Goal: Task Accomplishment & Management: Use online tool/utility

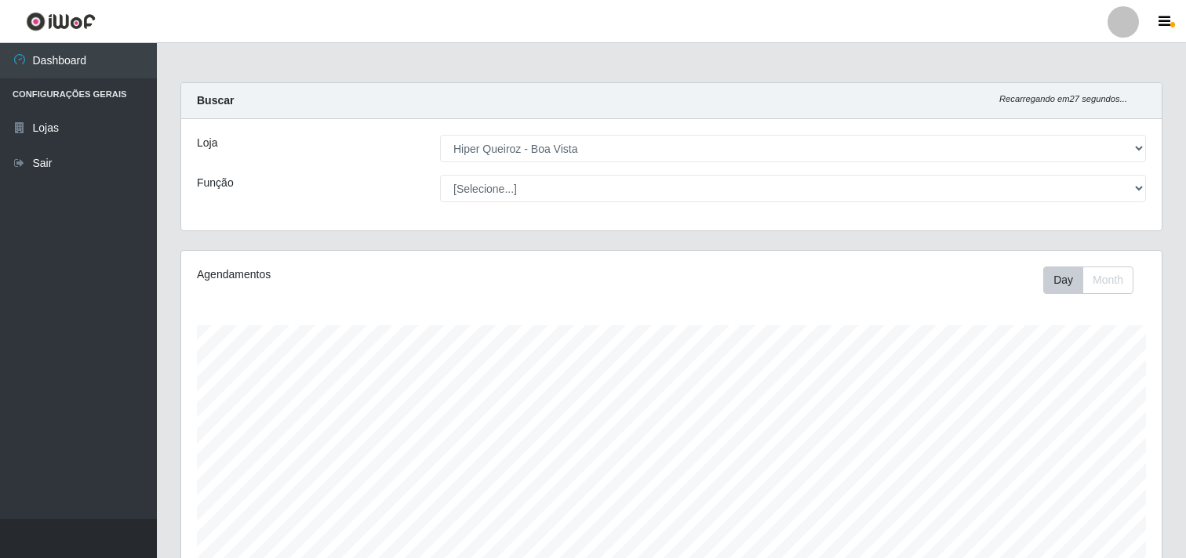
select select "514"
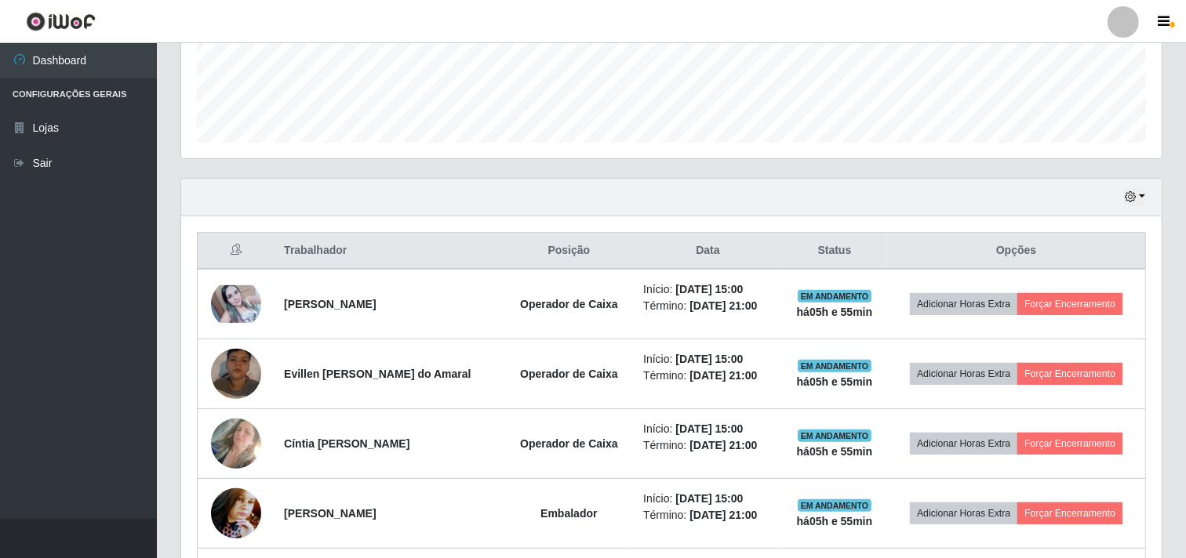
scroll to position [449, 0]
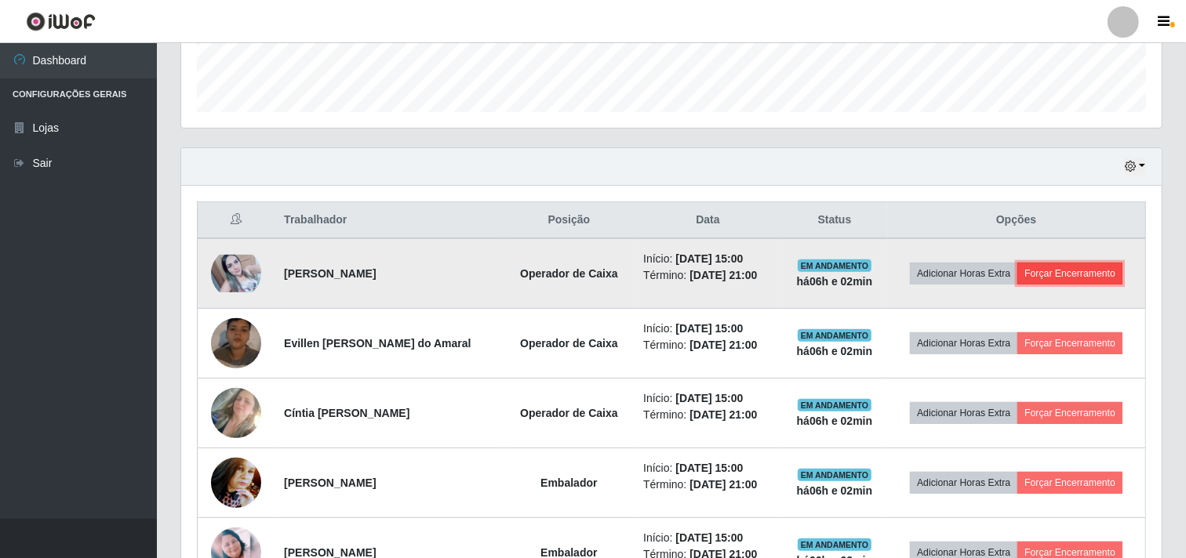
click at [1068, 278] on button "Forçar Encerramento" at bounding box center [1069, 274] width 105 height 22
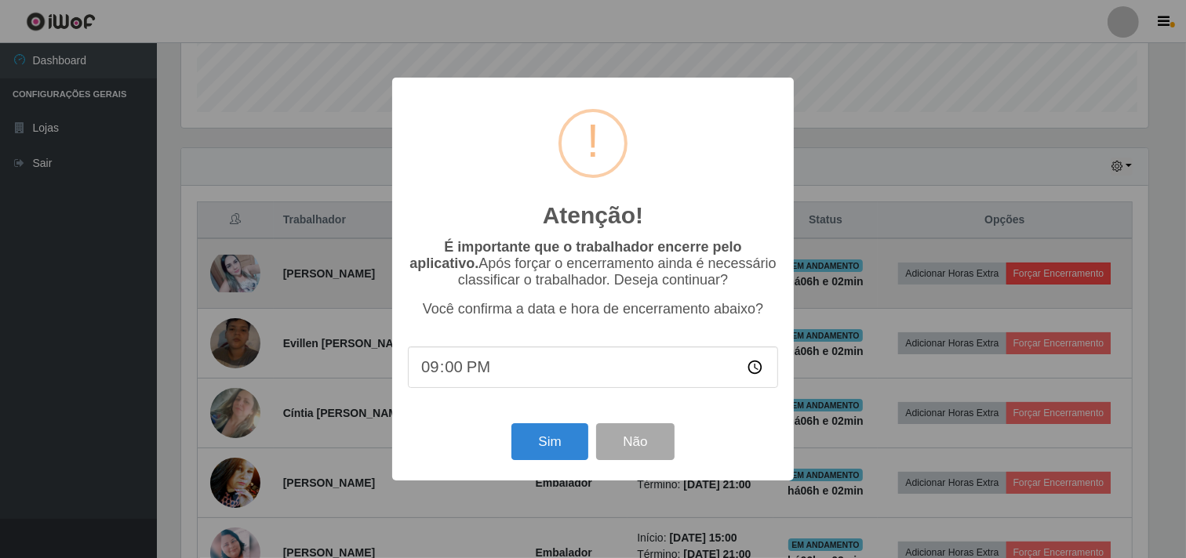
scroll to position [325, 970]
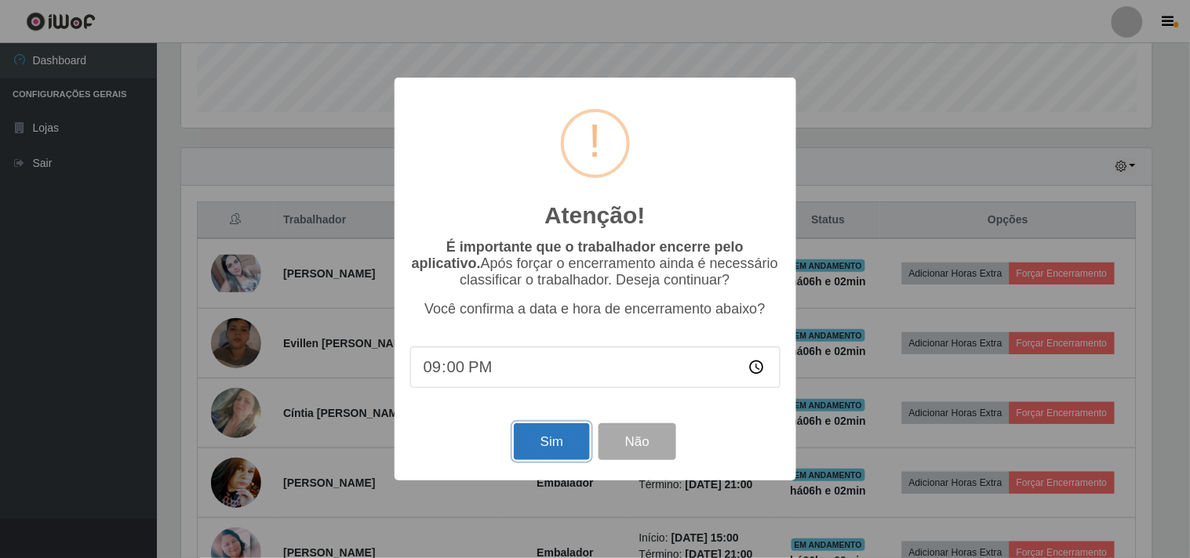
click at [552, 435] on button "Sim" at bounding box center [552, 442] width 76 height 37
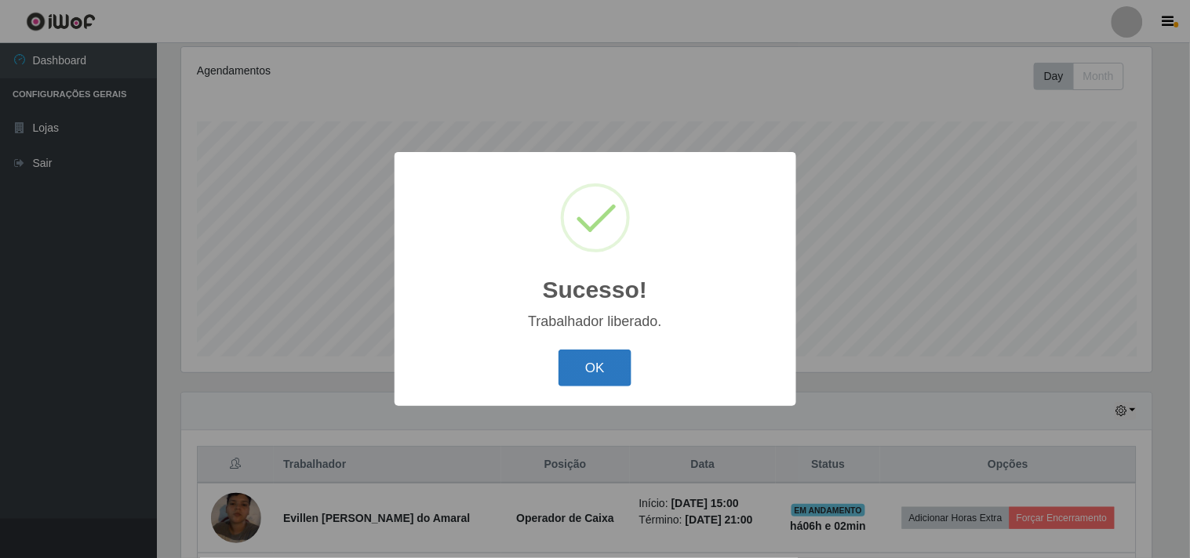
click at [593, 362] on button "OK" at bounding box center [594, 368] width 73 height 37
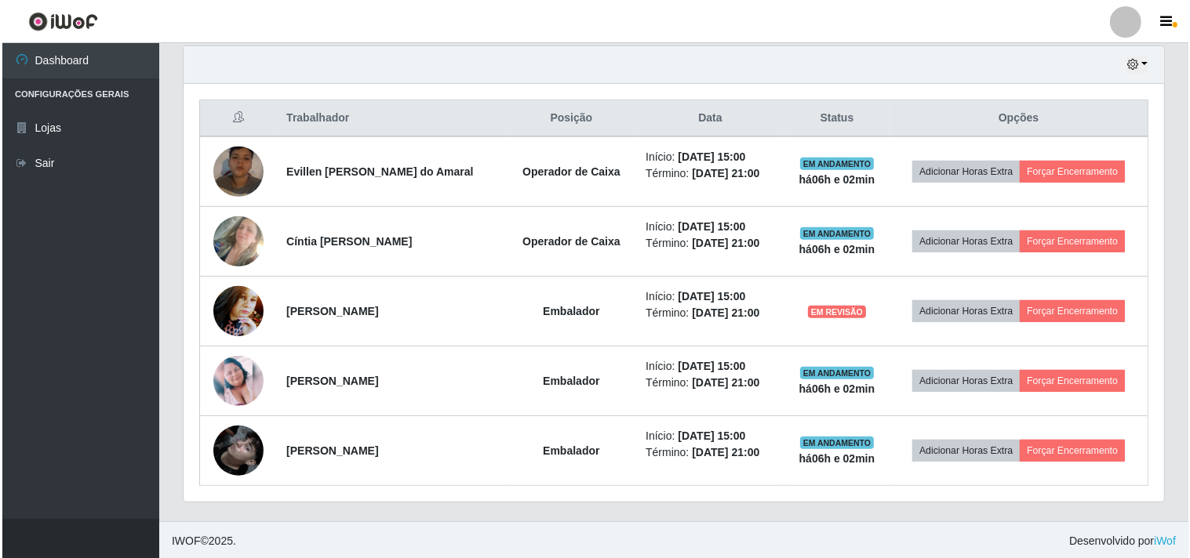
scroll to position [552, 0]
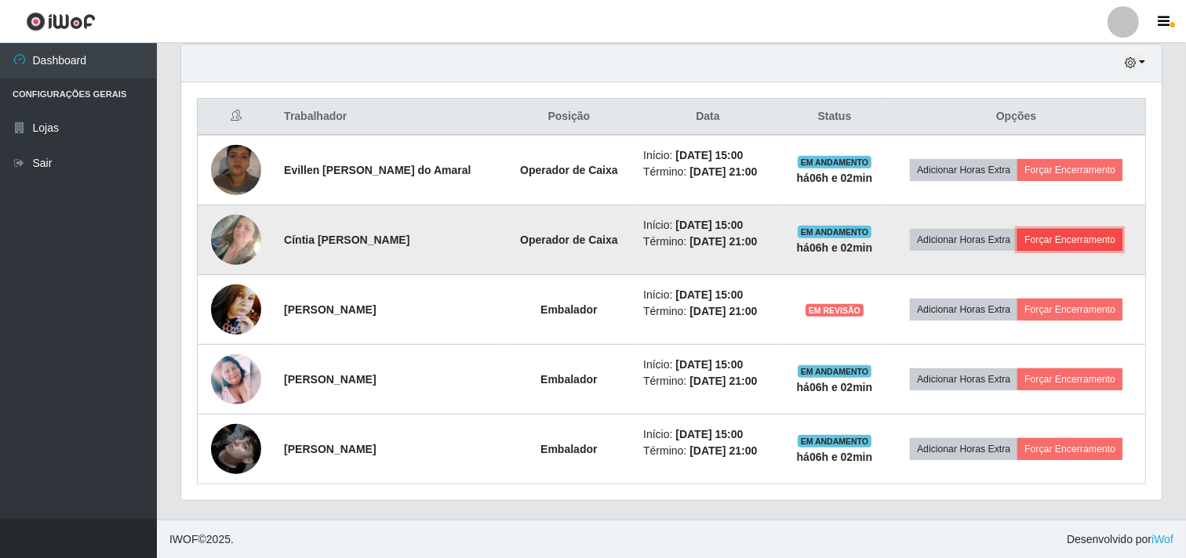
click at [1073, 238] on button "Forçar Encerramento" at bounding box center [1069, 240] width 105 height 22
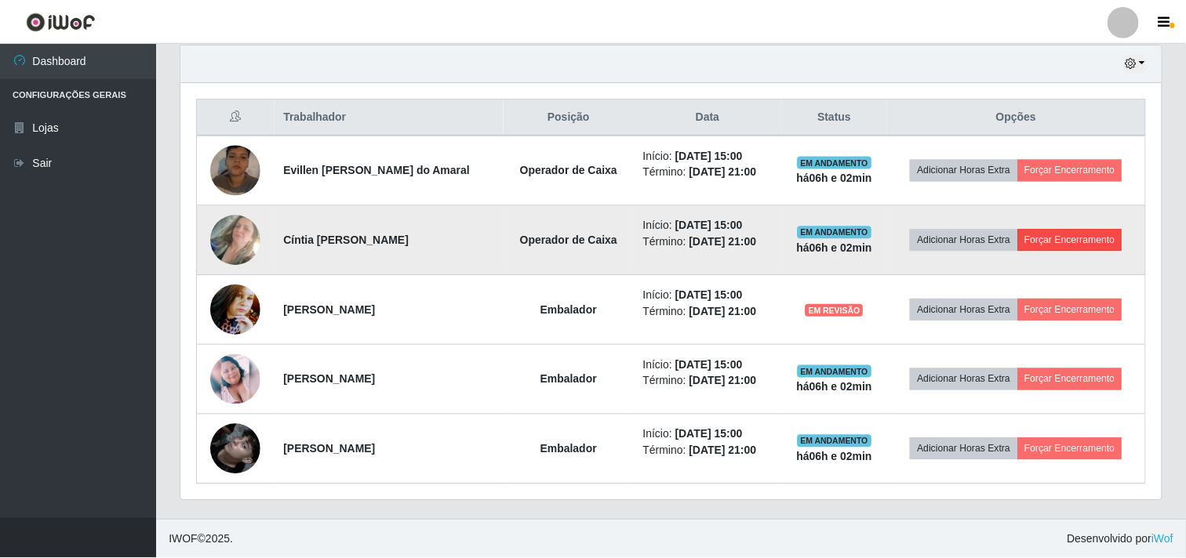
scroll to position [325, 970]
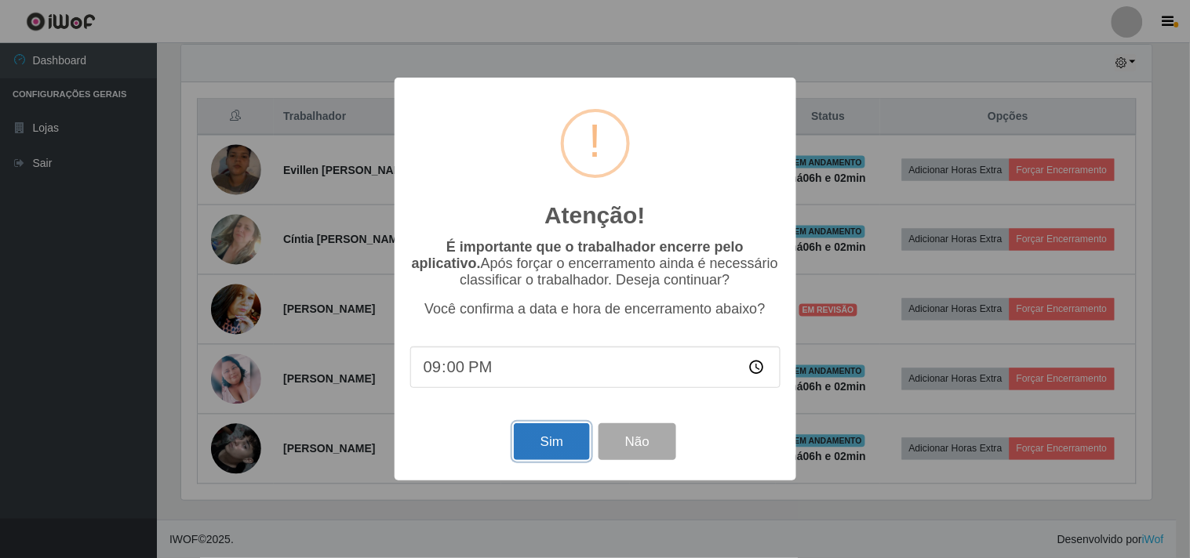
click at [555, 438] on button "Sim" at bounding box center [552, 442] width 76 height 37
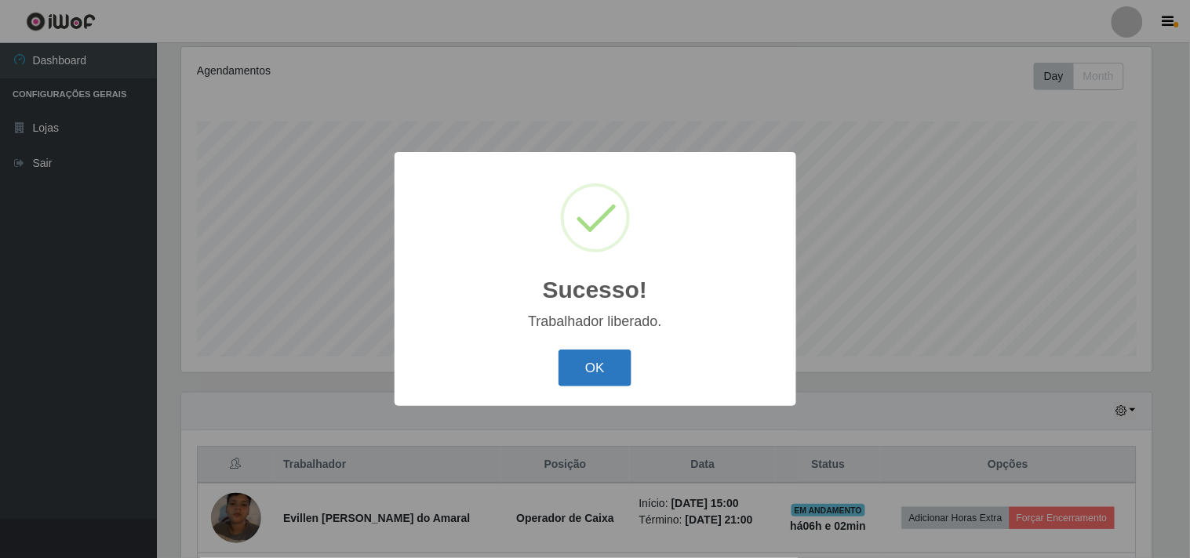
click at [606, 366] on button "OK" at bounding box center [594, 368] width 73 height 37
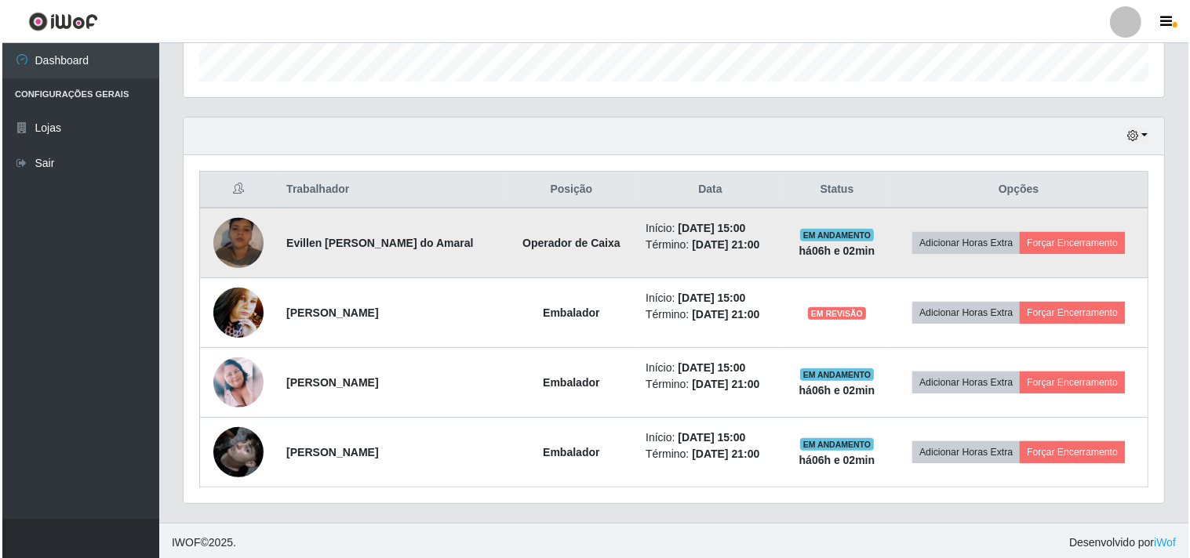
scroll to position [483, 0]
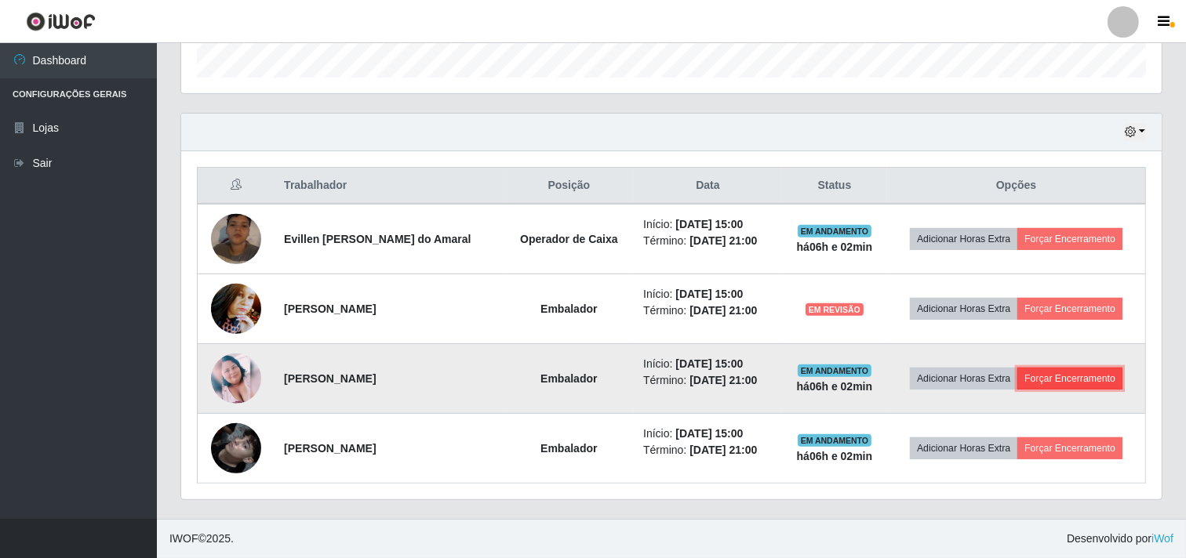
click at [1057, 376] on button "Forçar Encerramento" at bounding box center [1069, 379] width 105 height 22
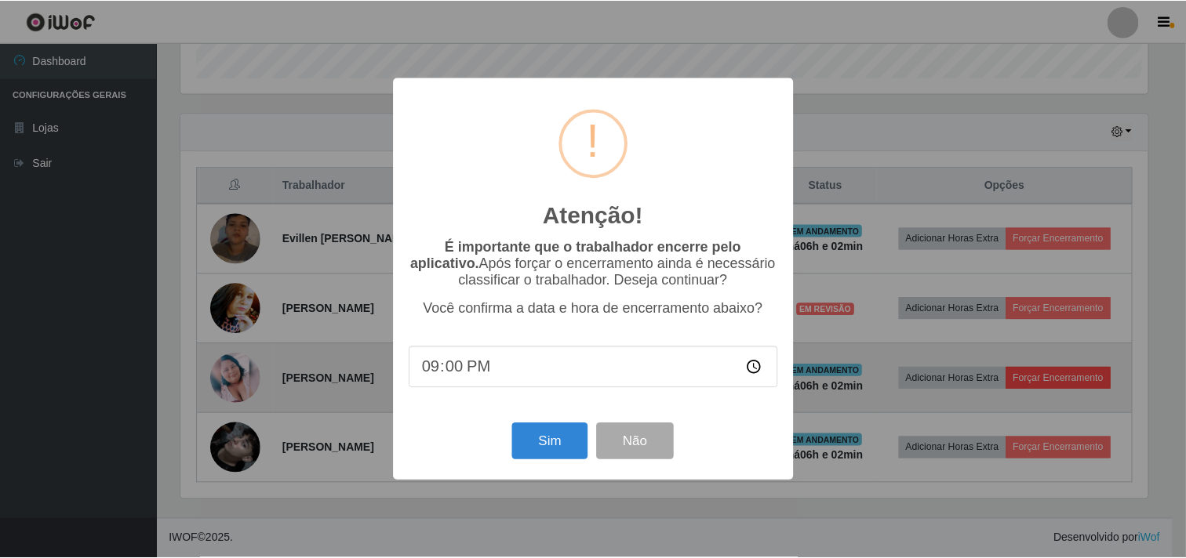
scroll to position [325, 970]
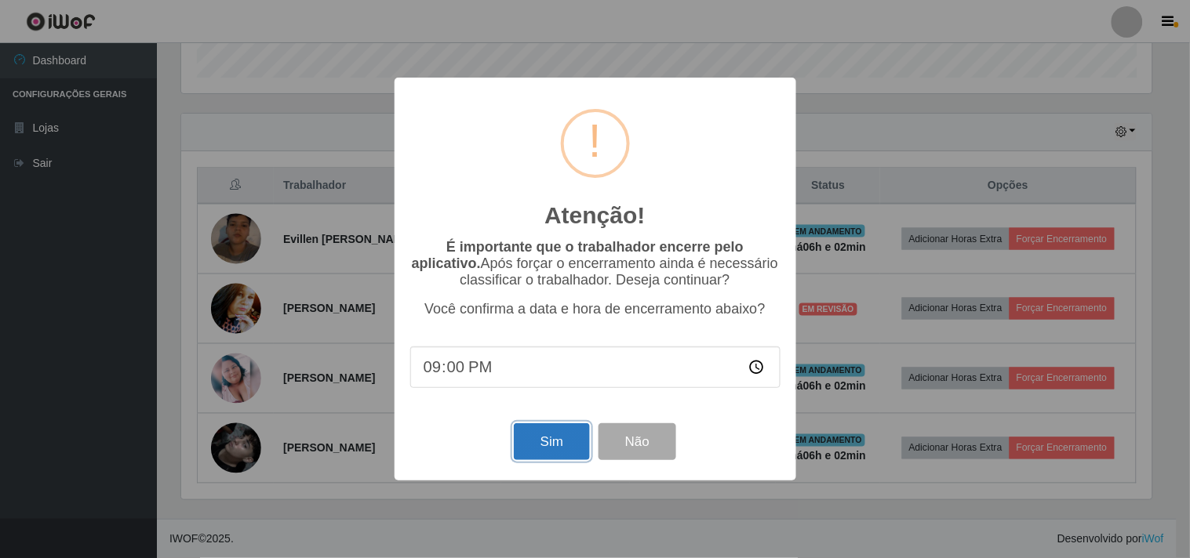
click at [543, 438] on button "Sim" at bounding box center [552, 442] width 76 height 37
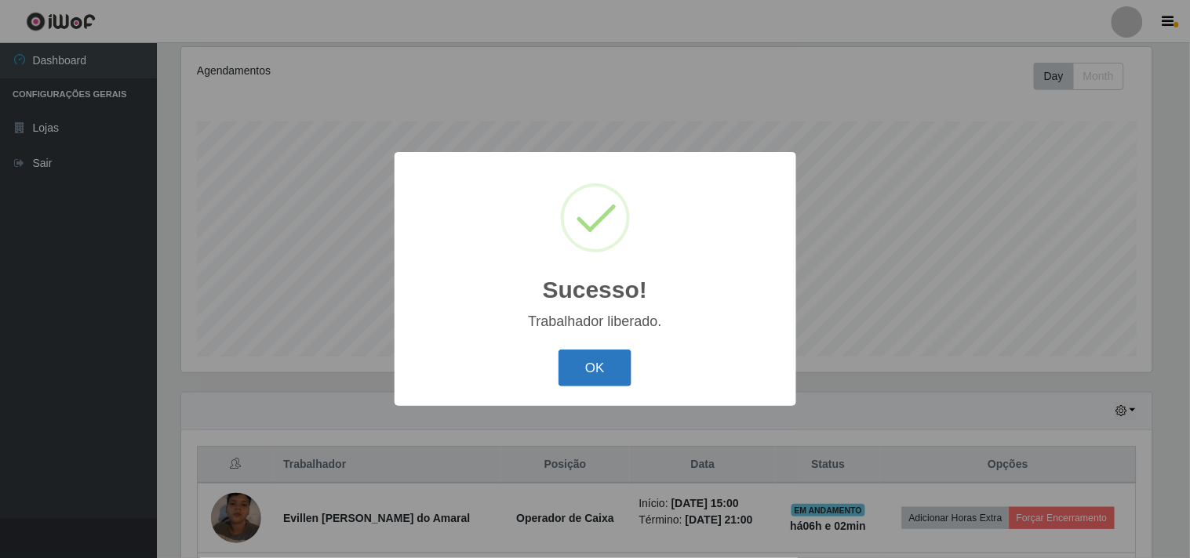
click at [597, 369] on button "OK" at bounding box center [594, 368] width 73 height 37
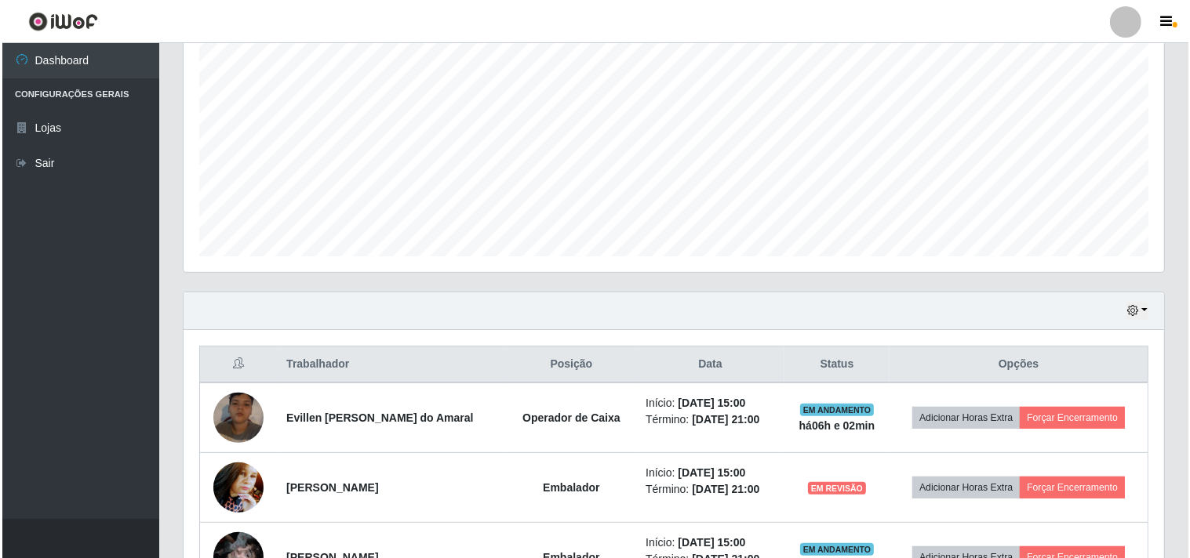
scroll to position [0, 0]
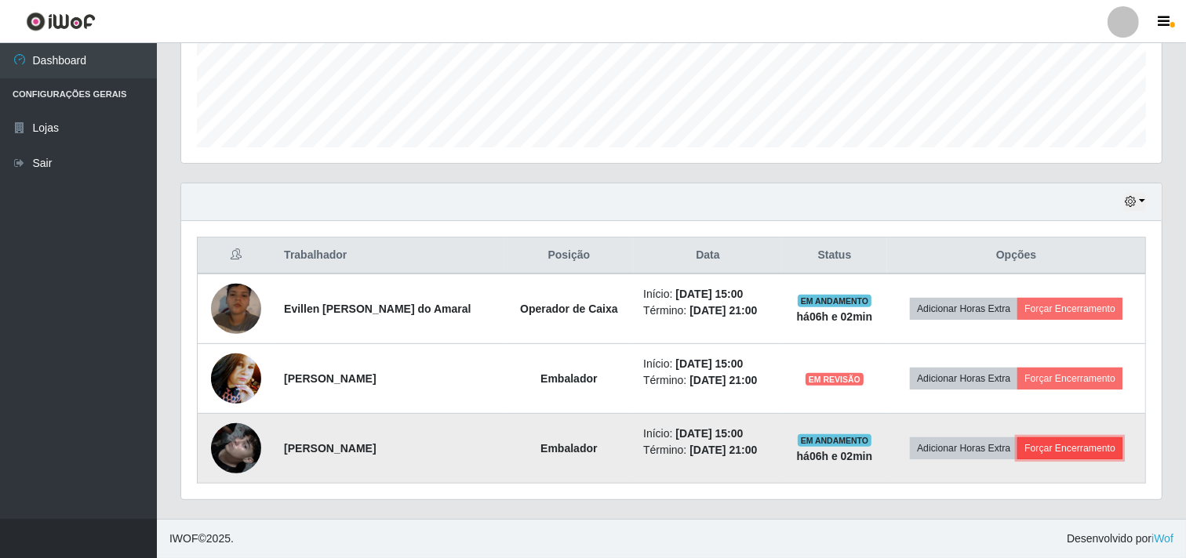
click at [1048, 450] on button "Forçar Encerramento" at bounding box center [1069, 449] width 105 height 22
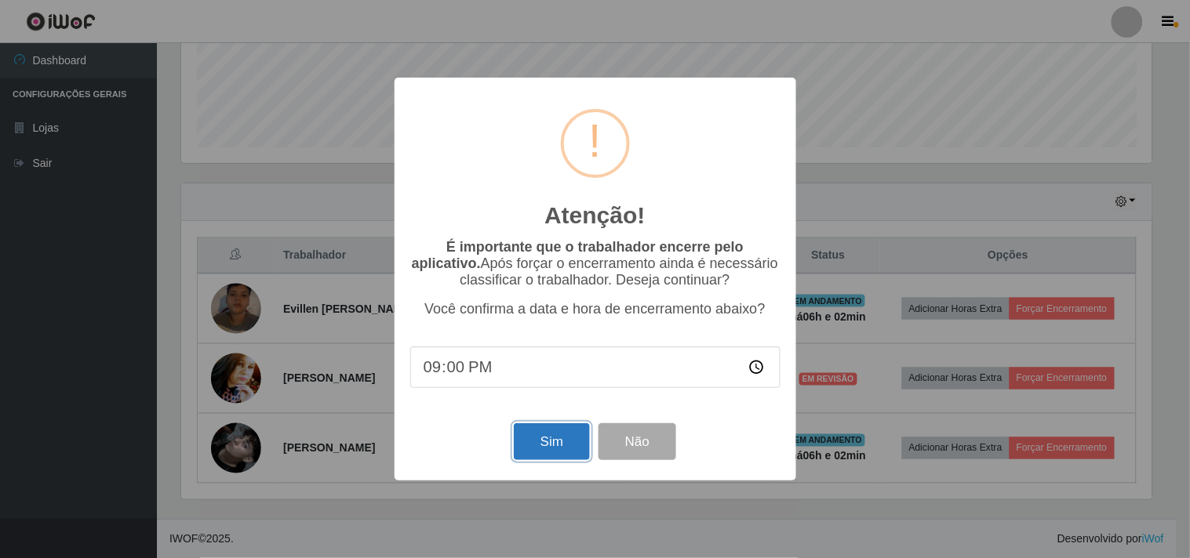
click at [552, 446] on button "Sim" at bounding box center [552, 442] width 76 height 37
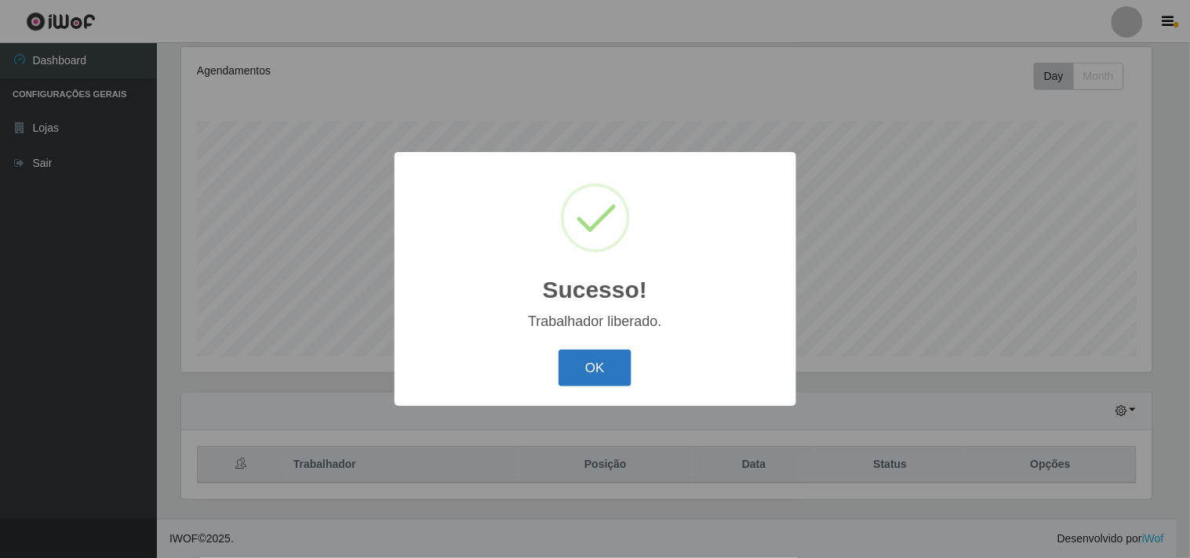
click at [600, 373] on button "OK" at bounding box center [594, 368] width 73 height 37
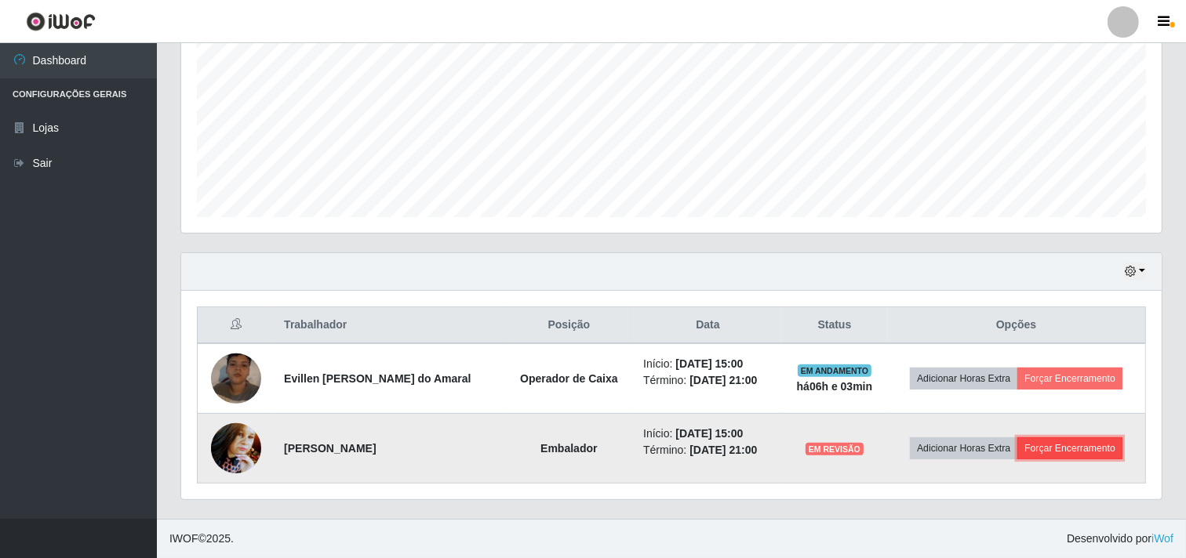
click at [1068, 449] on button "Forçar Encerramento" at bounding box center [1069, 449] width 105 height 22
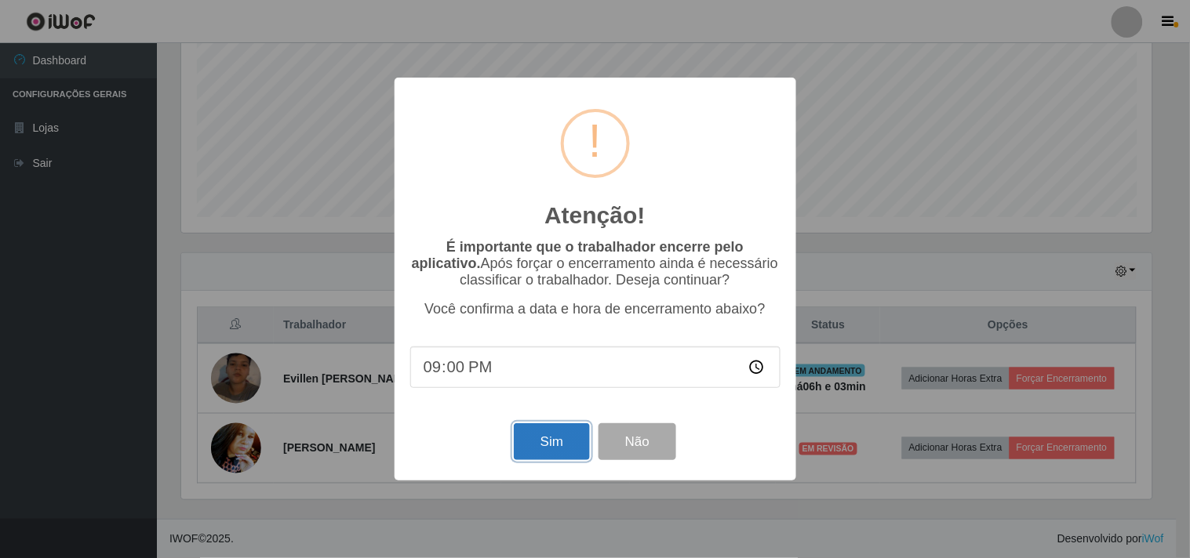
click at [553, 443] on button "Sim" at bounding box center [552, 442] width 76 height 37
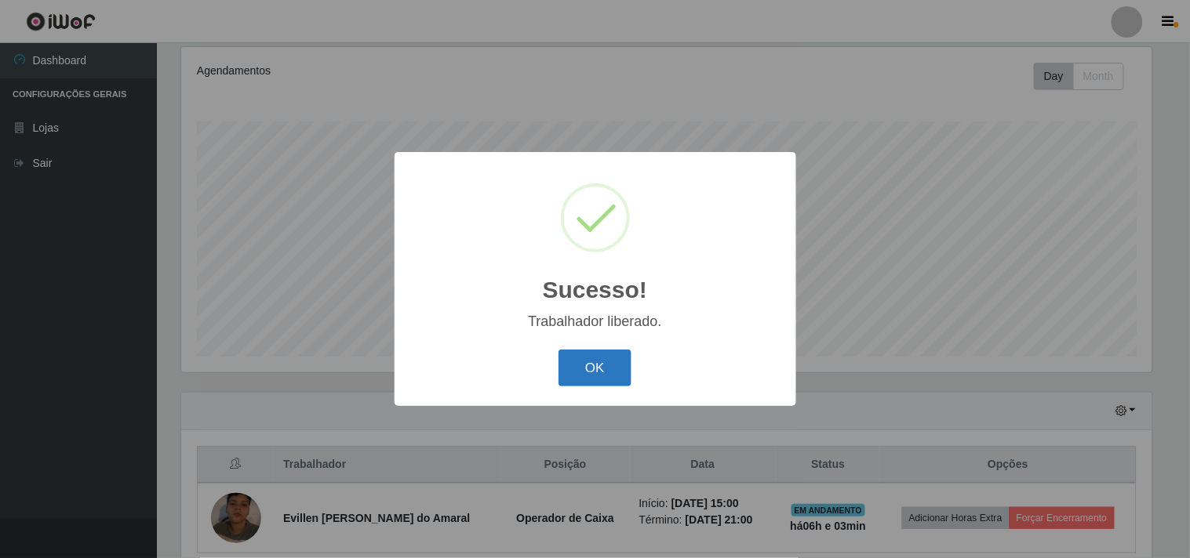
click at [610, 366] on button "OK" at bounding box center [594, 368] width 73 height 37
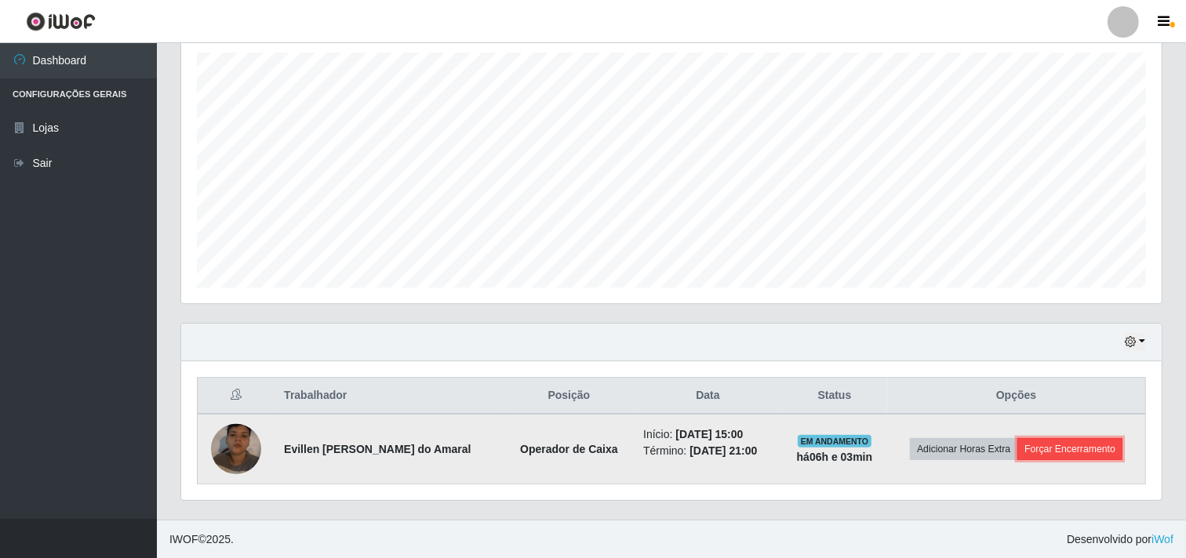
click at [1056, 450] on button "Forçar Encerramento" at bounding box center [1069, 449] width 105 height 22
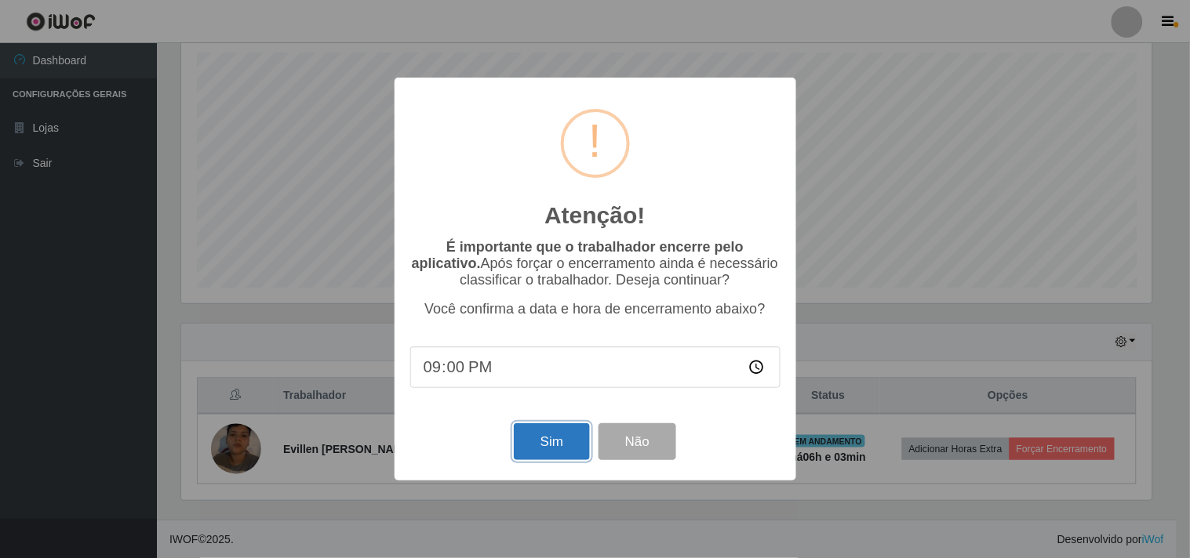
click at [549, 451] on button "Sim" at bounding box center [552, 442] width 76 height 37
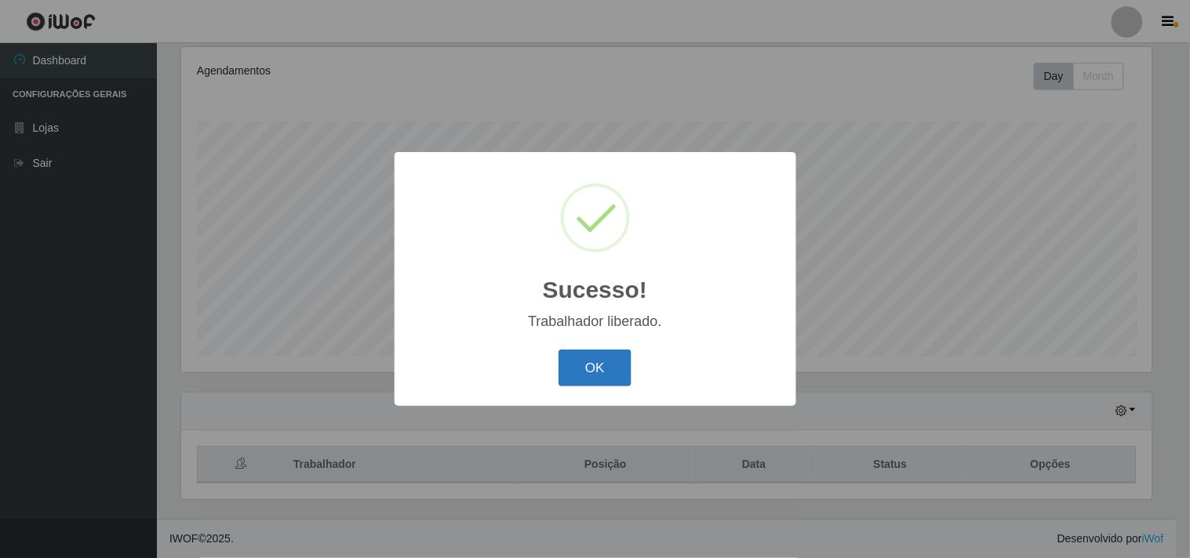
click at [577, 362] on button "OK" at bounding box center [594, 368] width 73 height 37
